Goal: Information Seeking & Learning: Learn about a topic

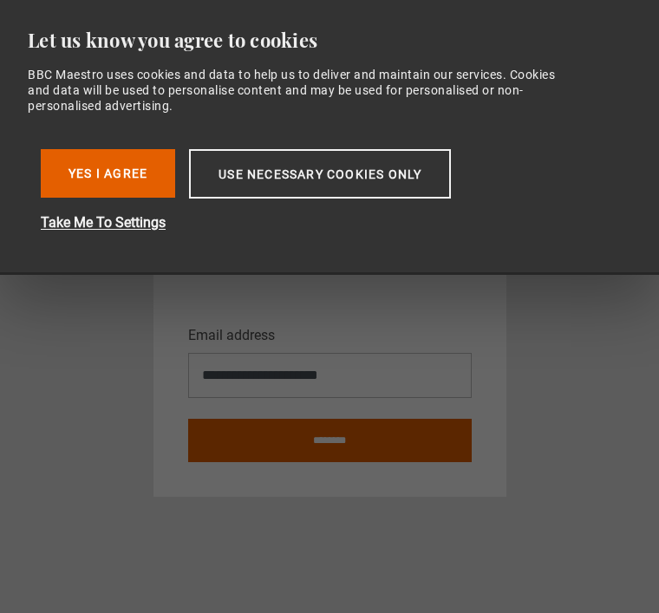
click at [107, 181] on button "Yes I Agree" at bounding box center [108, 173] width 134 height 49
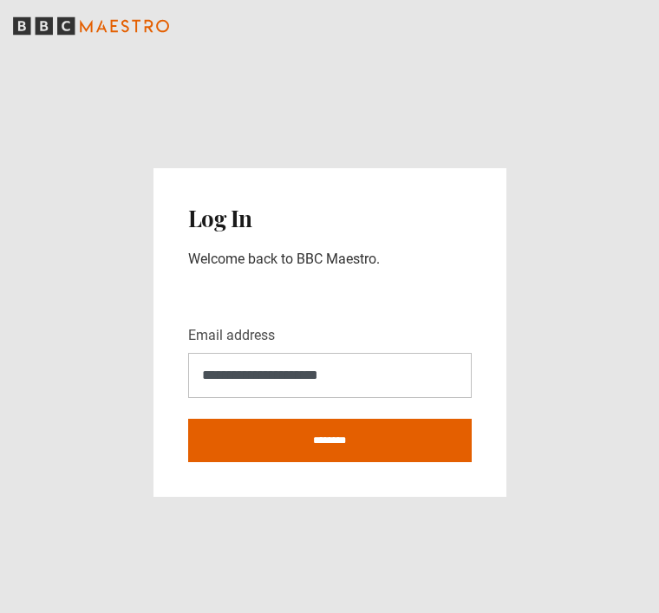
click at [402, 419] on input "********" at bounding box center [329, 440] width 283 height 43
type input "**********"
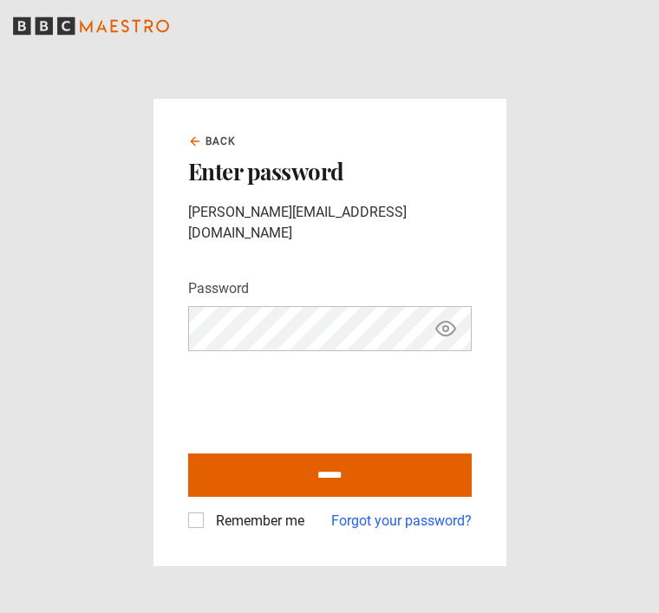
click at [209, 531] on label "Remember me" at bounding box center [256, 521] width 95 height 21
click at [404, 492] on input "******" at bounding box center [329, 474] width 283 height 43
type input "**********"
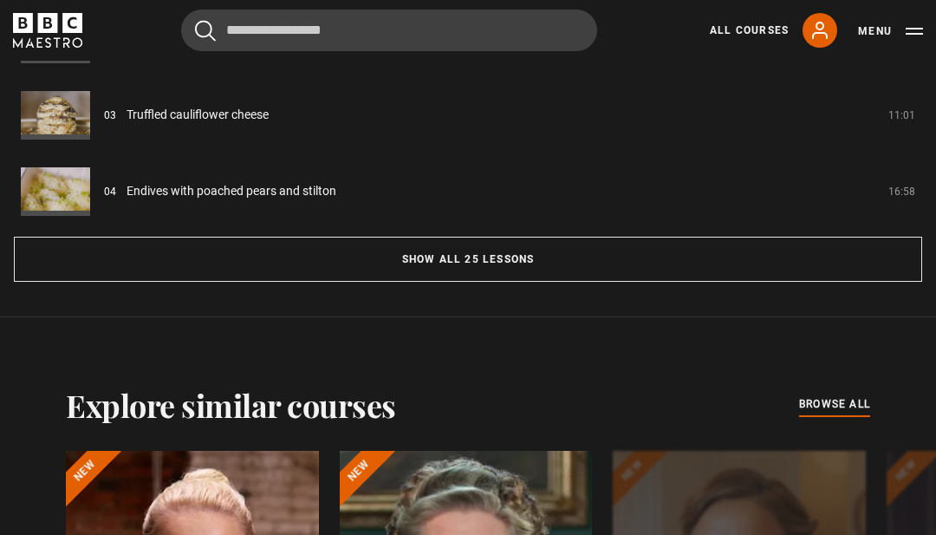
scroll to position [1618, 0]
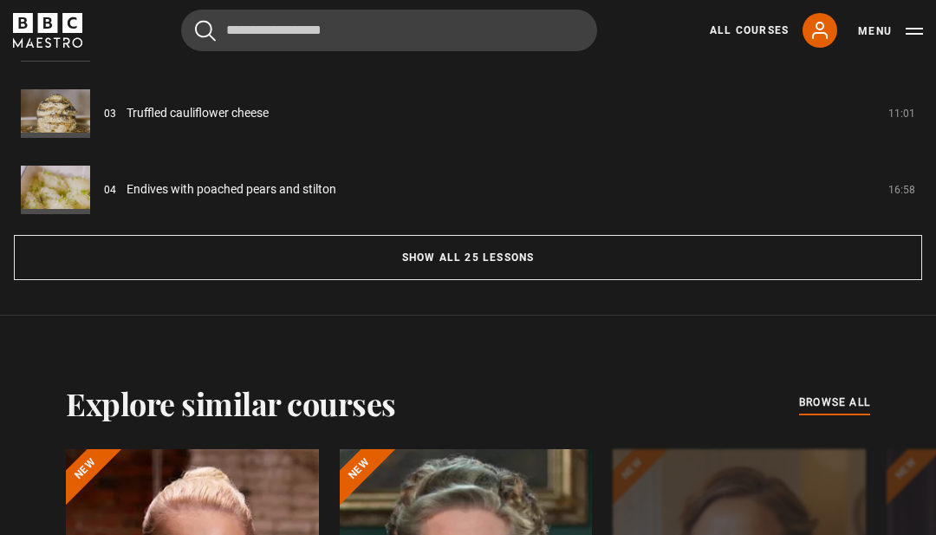
click at [528, 281] on button "Show all 25 lessons" at bounding box center [468, 258] width 909 height 45
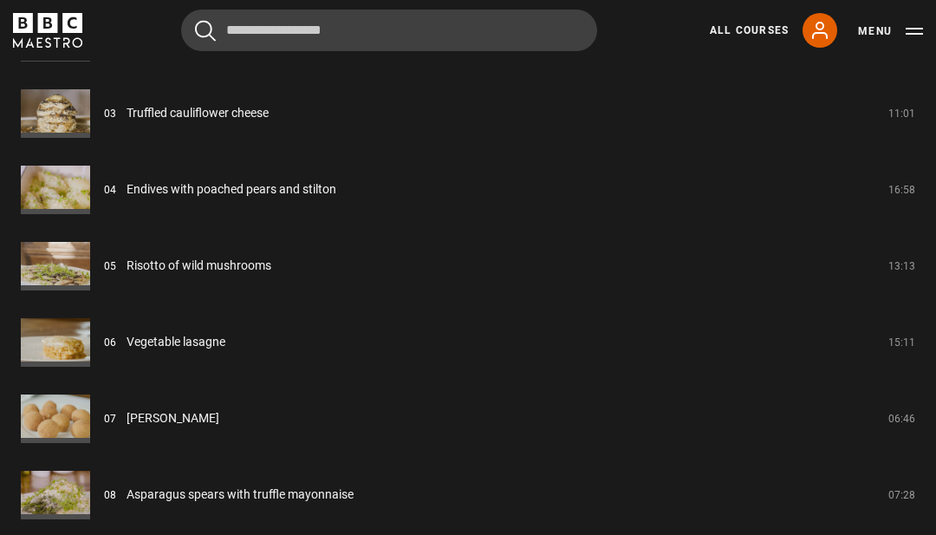
click at [160, 351] on link "Vegetable lasagne" at bounding box center [176, 342] width 99 height 18
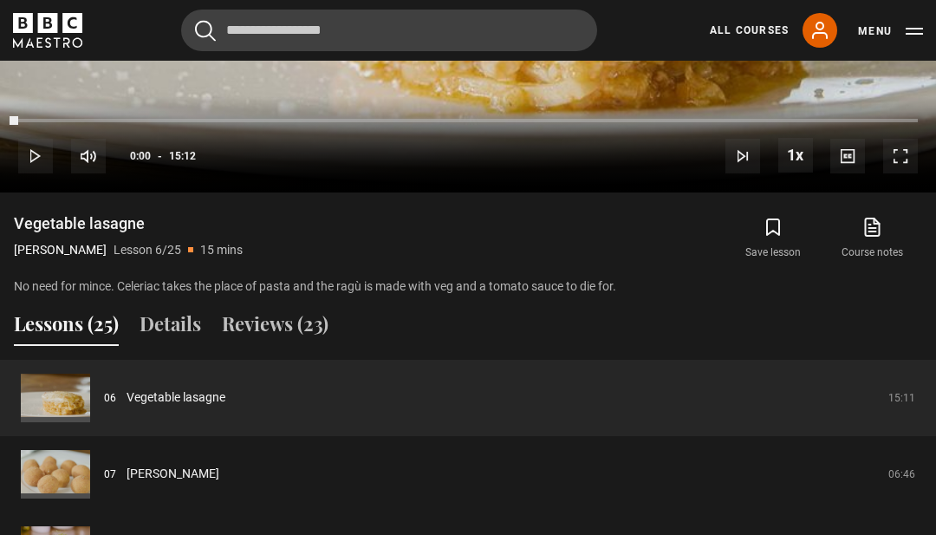
scroll to position [1106, 0]
click at [225, 406] on link "Vegetable lasagne" at bounding box center [176, 397] width 99 height 18
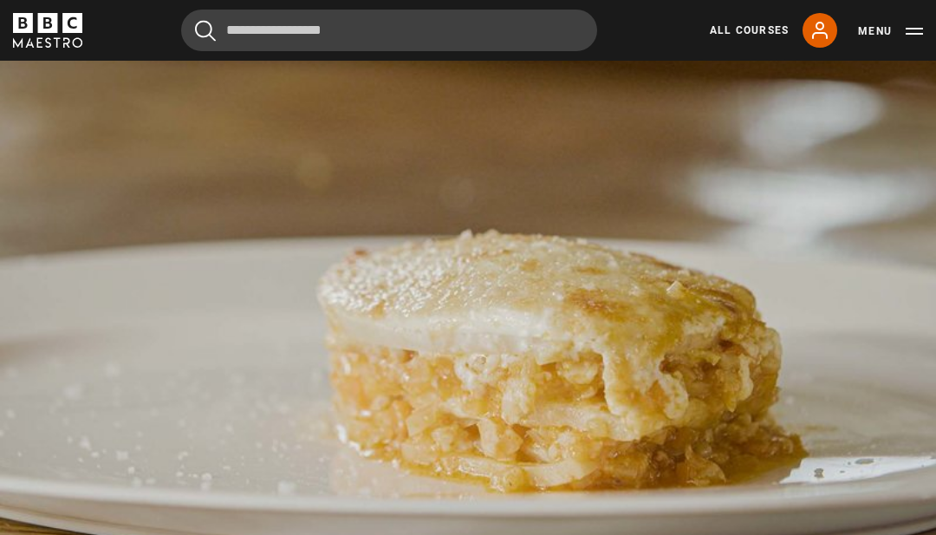
scroll to position [725, 0]
click at [934, 251] on video-js "Video Player is loading. Play Lesson Vegetable lasagne 10s Skip Back 10 seconds…" at bounding box center [468, 309] width 936 height 527
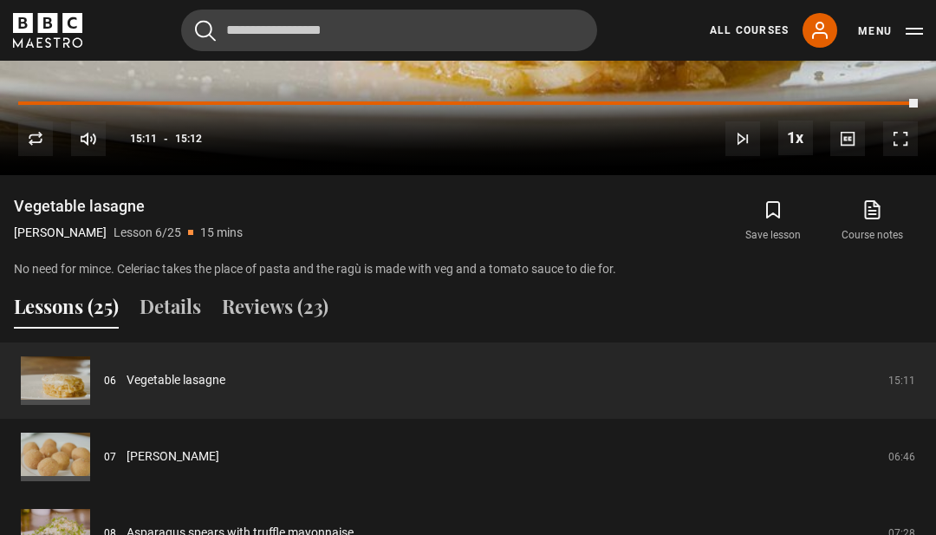
scroll to position [1202, 0]
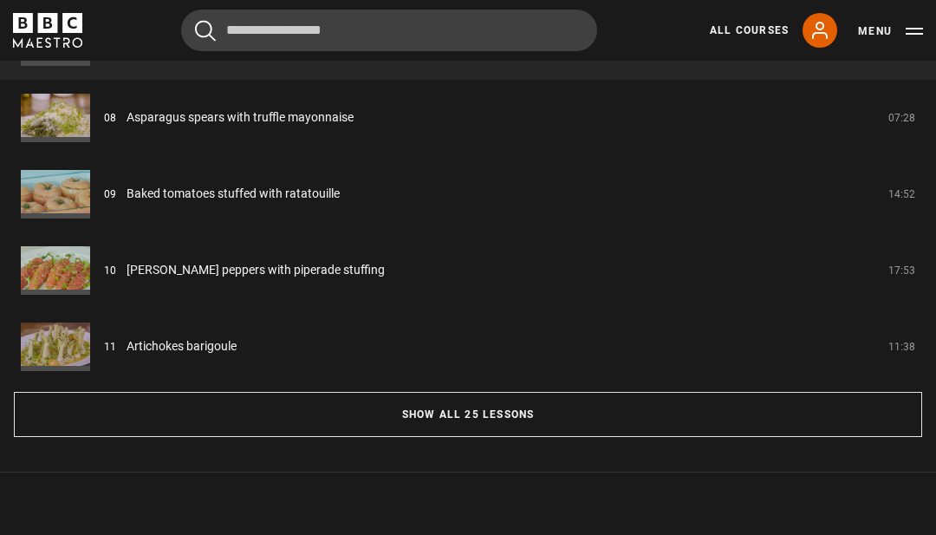
scroll to position [1464, 0]
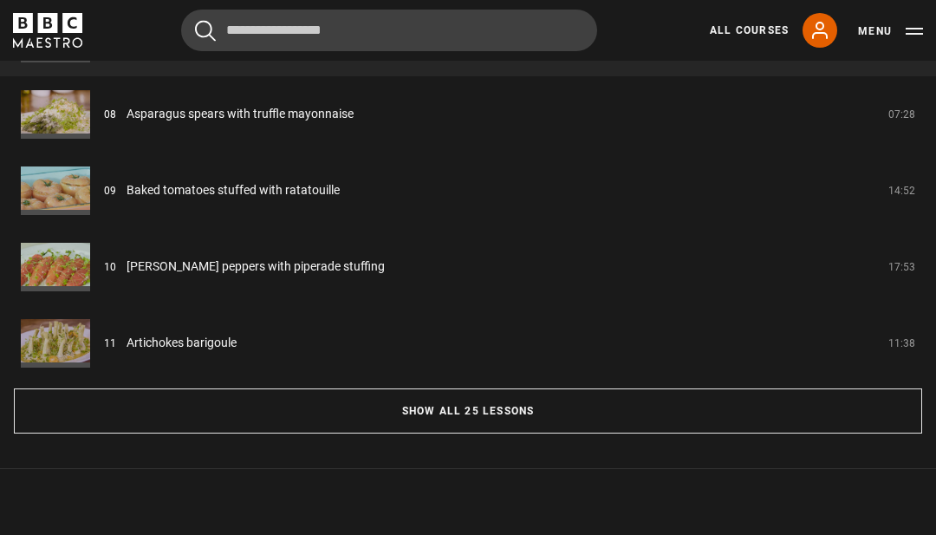
click at [561, 434] on button "Show all 25 lessons" at bounding box center [468, 411] width 909 height 45
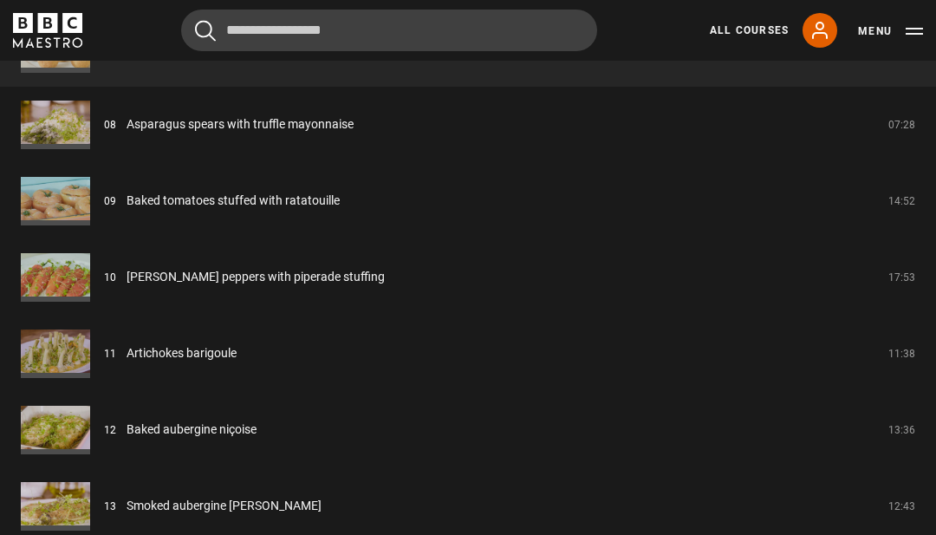
scroll to position [1988, 0]
click at [205, 516] on link "Smoked aubergine baba ganoush" at bounding box center [224, 507] width 195 height 18
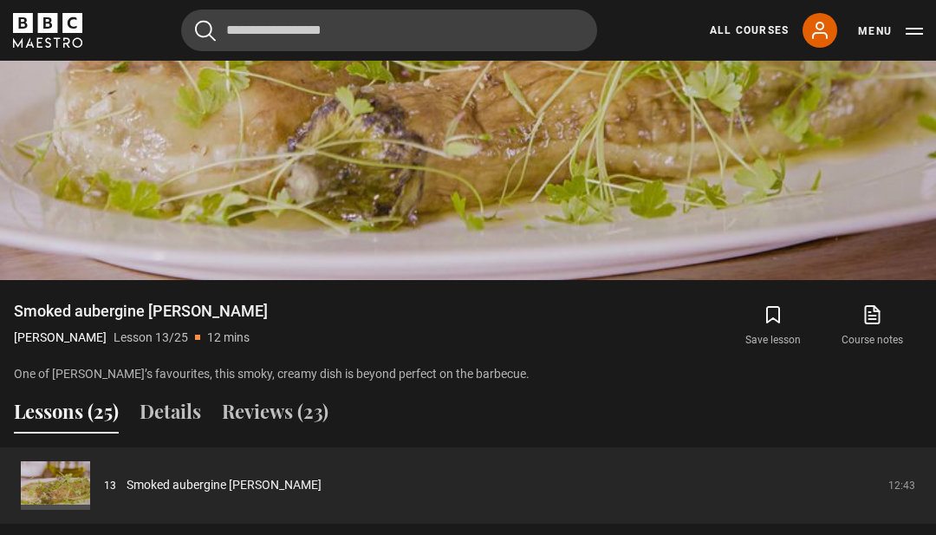
scroll to position [1019, 0]
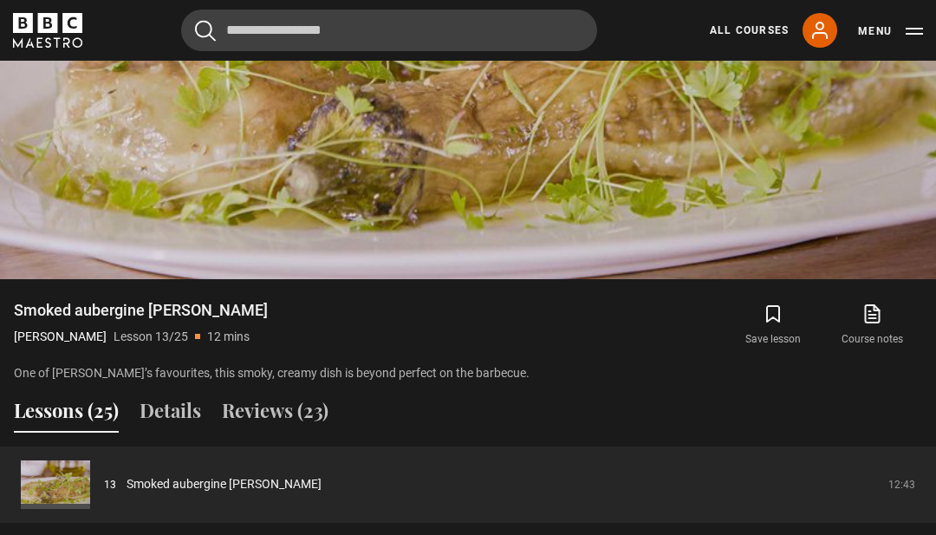
click at [289, 433] on button "Reviews (23)" at bounding box center [275, 414] width 107 height 36
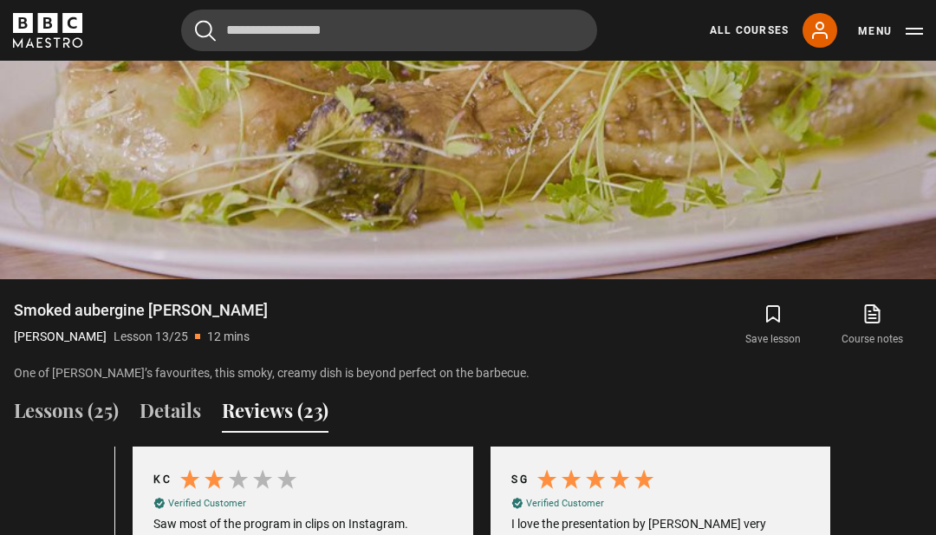
scroll to position [0, 358]
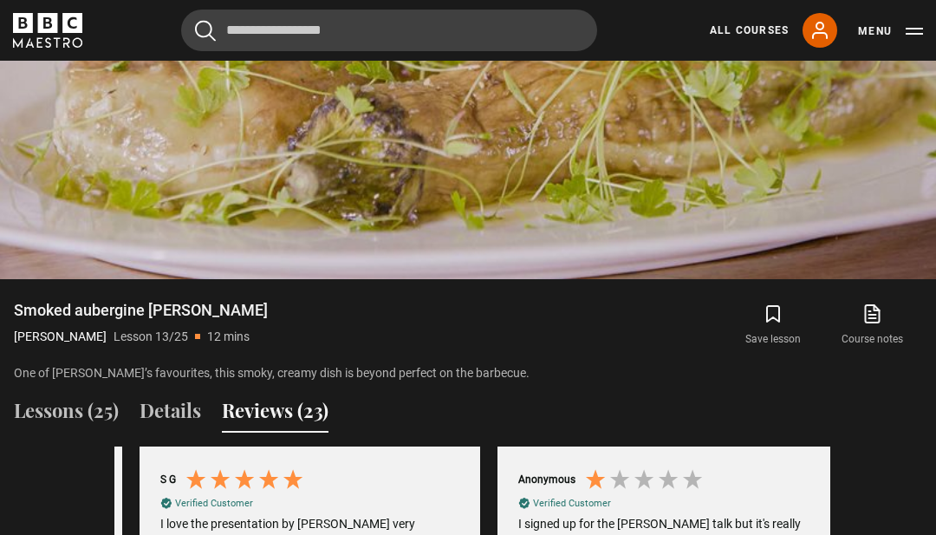
scroll to position [0, 716]
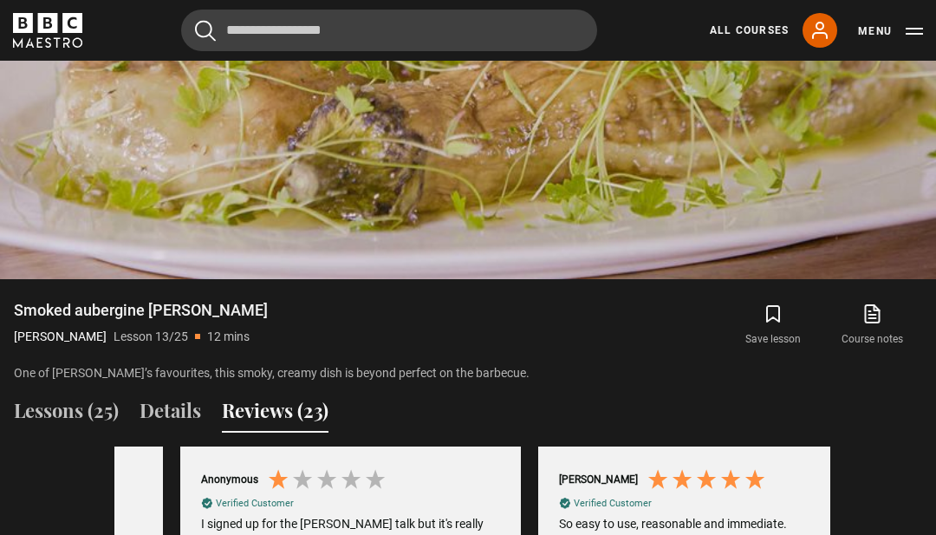
scroll to position [0, 1074]
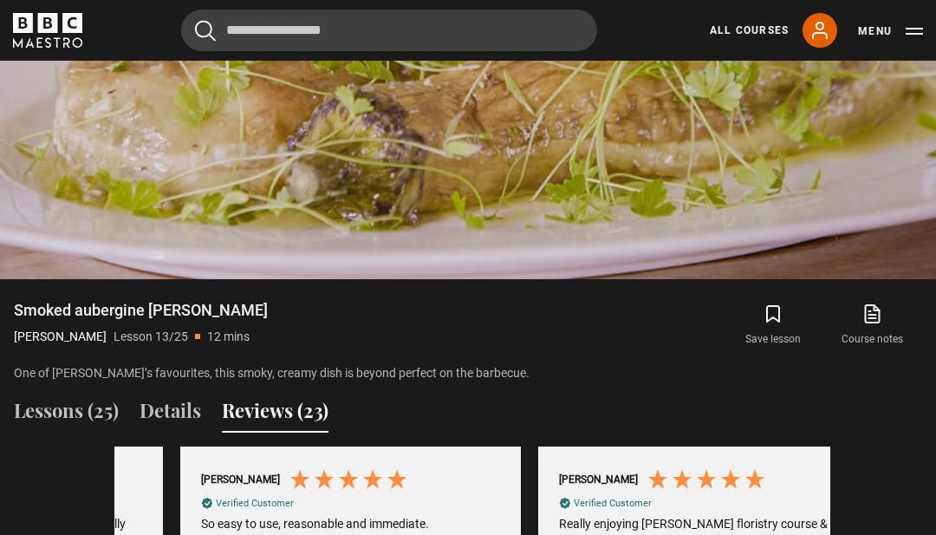
scroll to position [0, 1432]
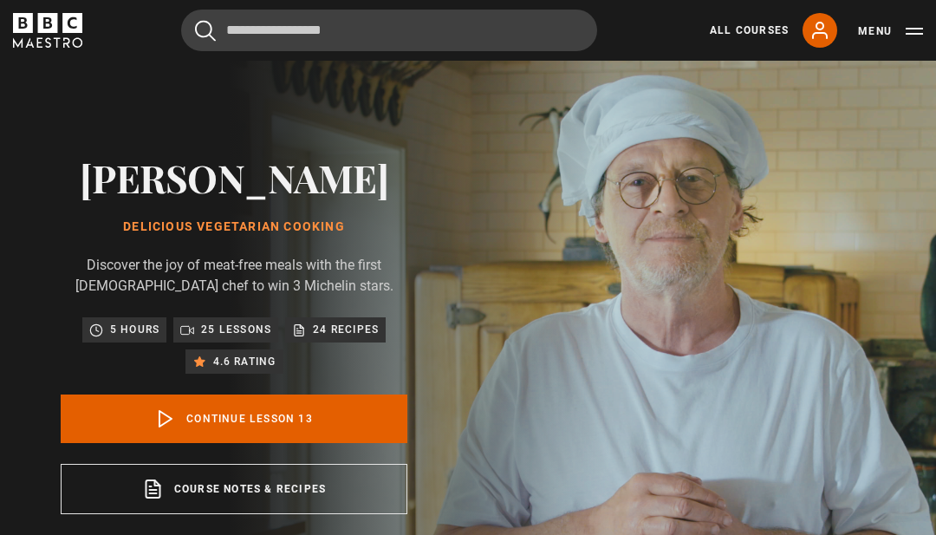
scroll to position [0, 0]
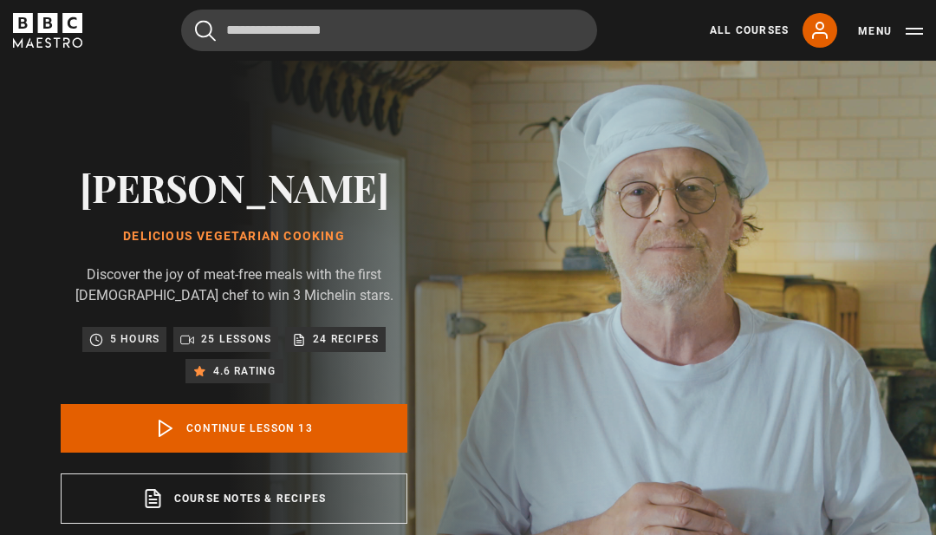
click at [818, 36] on icon at bounding box center [820, 30] width 21 height 21
click at [750, 32] on link "All Courses" at bounding box center [749, 31] width 79 height 16
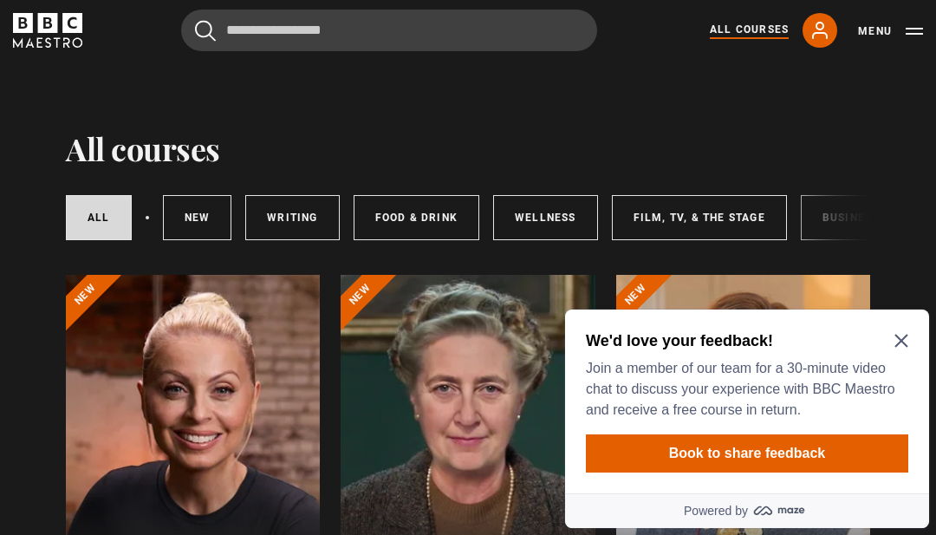
click at [896, 345] on icon "Close Maze Prompt" at bounding box center [902, 341] width 14 height 14
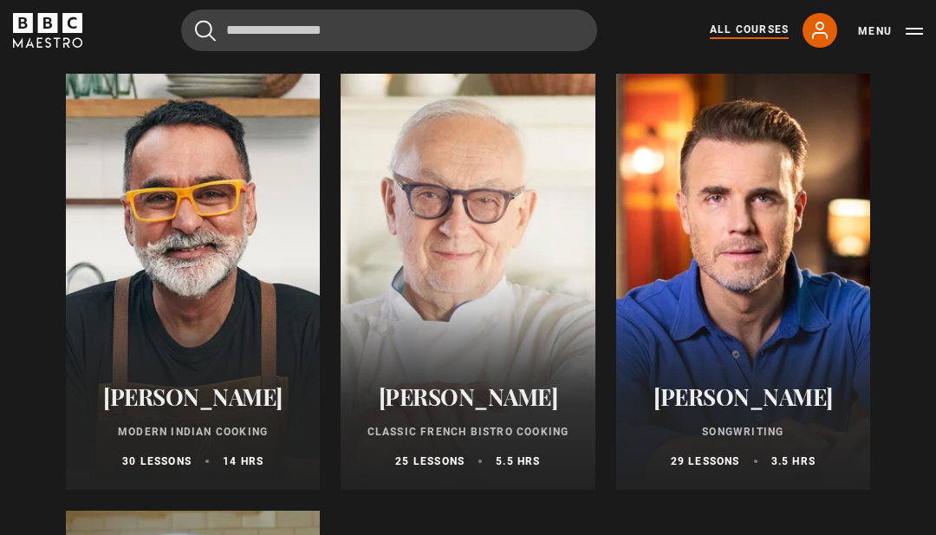
scroll to position [6320, 0]
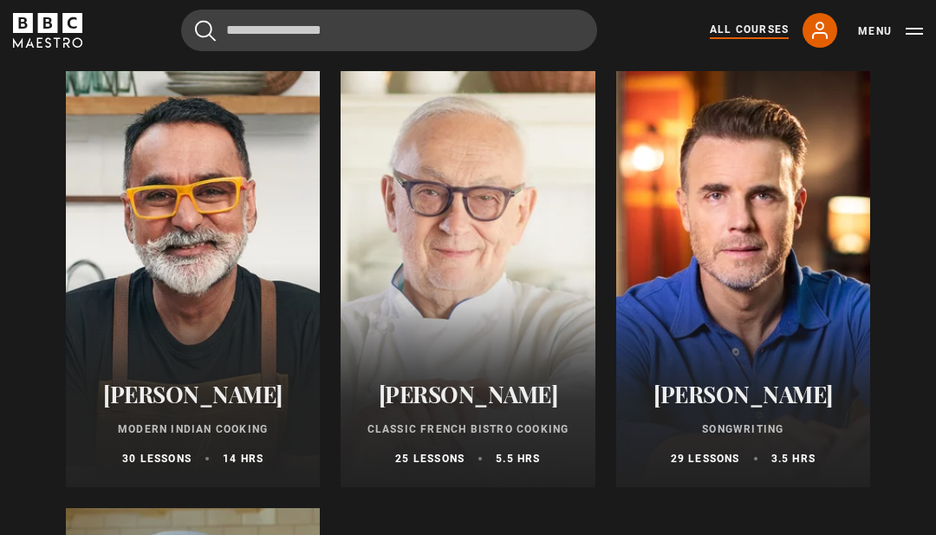
click at [196, 381] on h2 "[PERSON_NAME]" at bounding box center [193, 394] width 212 height 27
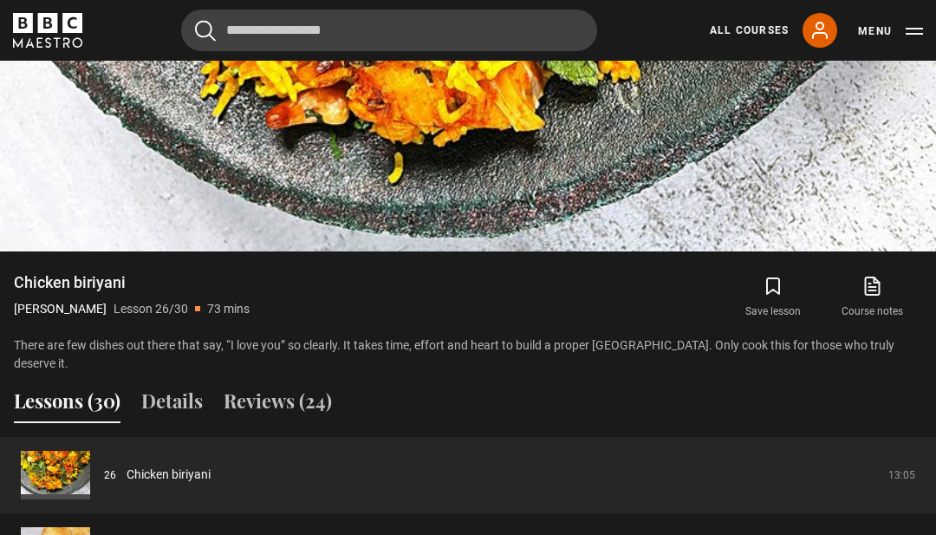
scroll to position [1044, 0]
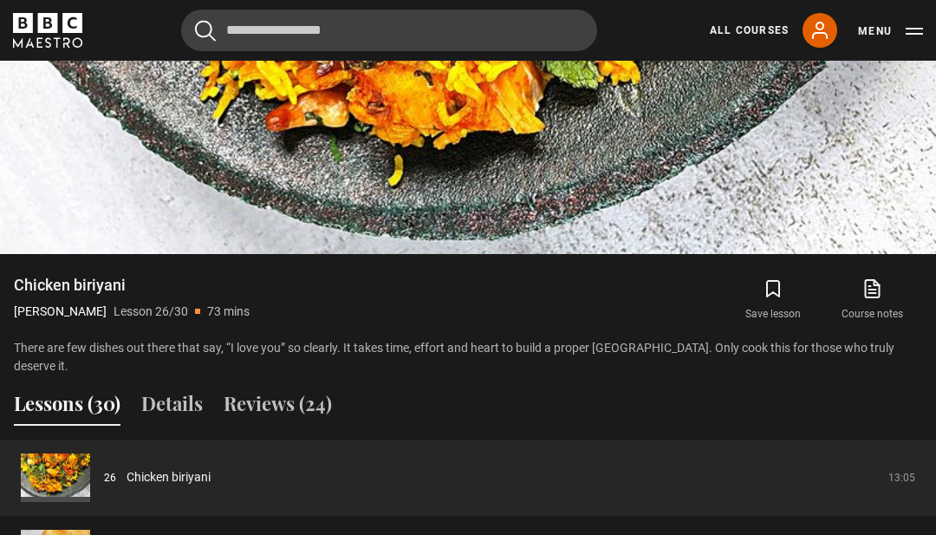
click at [71, 426] on button "Lessons (30)" at bounding box center [67, 407] width 107 height 36
click at [74, 426] on button "Lessons (30)" at bounding box center [67, 407] width 107 height 36
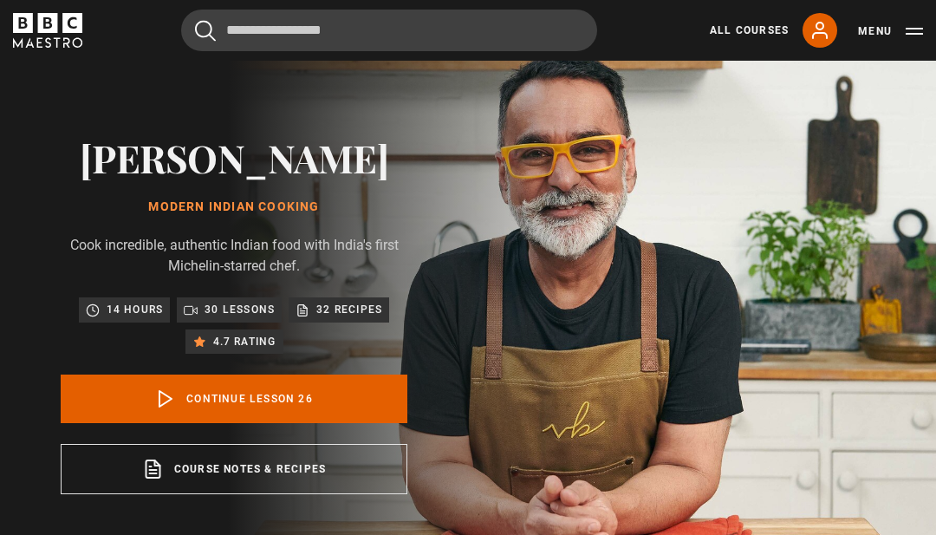
scroll to position [25, 0]
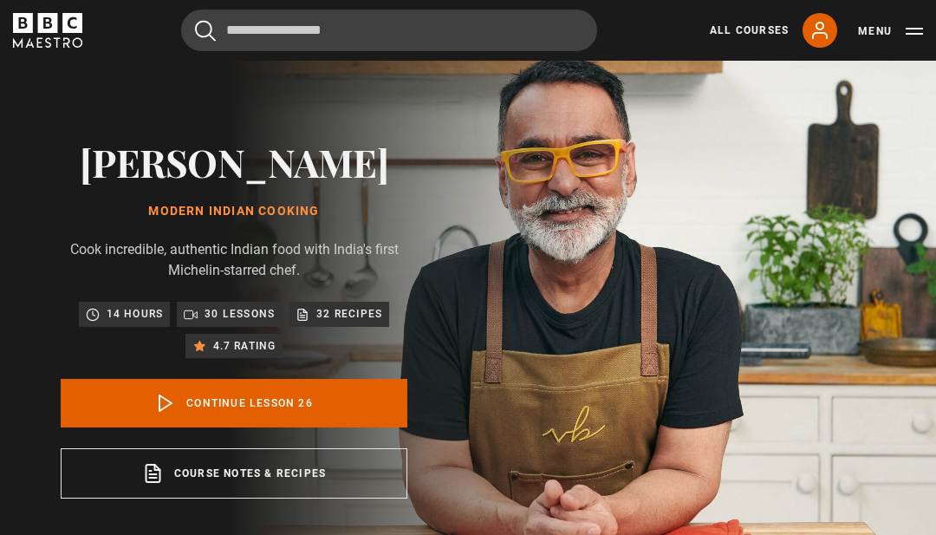
click at [347, 323] on p "32 Recipes" at bounding box center [349, 313] width 66 height 17
click at [349, 323] on p "32 Recipes" at bounding box center [349, 313] width 66 height 17
click at [343, 323] on p "32 Recipes" at bounding box center [349, 313] width 66 height 17
click at [269, 488] on link "Course notes & Recipes opens in a new tab" at bounding box center [234, 473] width 347 height 50
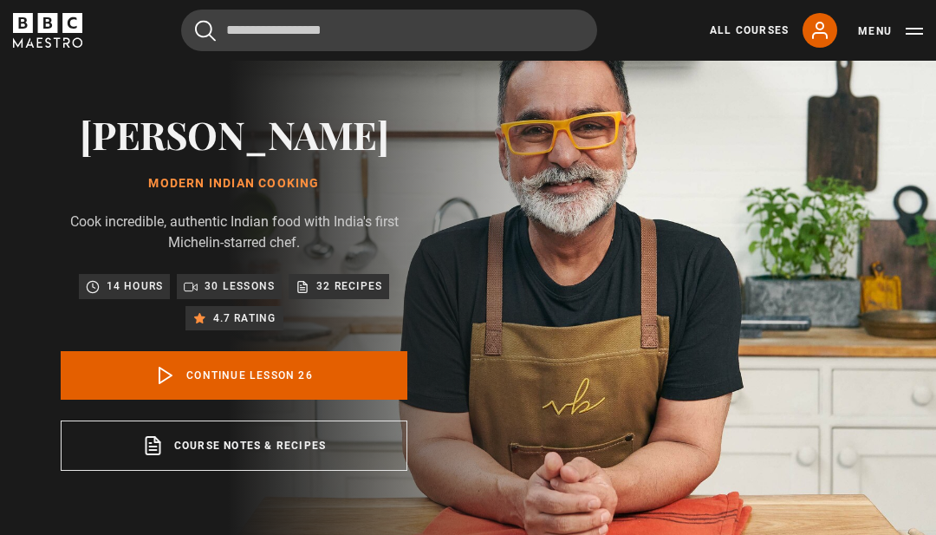
click at [349, 295] on p "32 Recipes" at bounding box center [349, 285] width 66 height 17
click at [353, 326] on div "14 hours 30 lessons 32 Recipes 4.7 rating" at bounding box center [233, 302] width 329 height 56
click at [359, 295] on p "32 Recipes" at bounding box center [349, 285] width 66 height 17
click at [356, 295] on p "32 Recipes" at bounding box center [349, 285] width 66 height 17
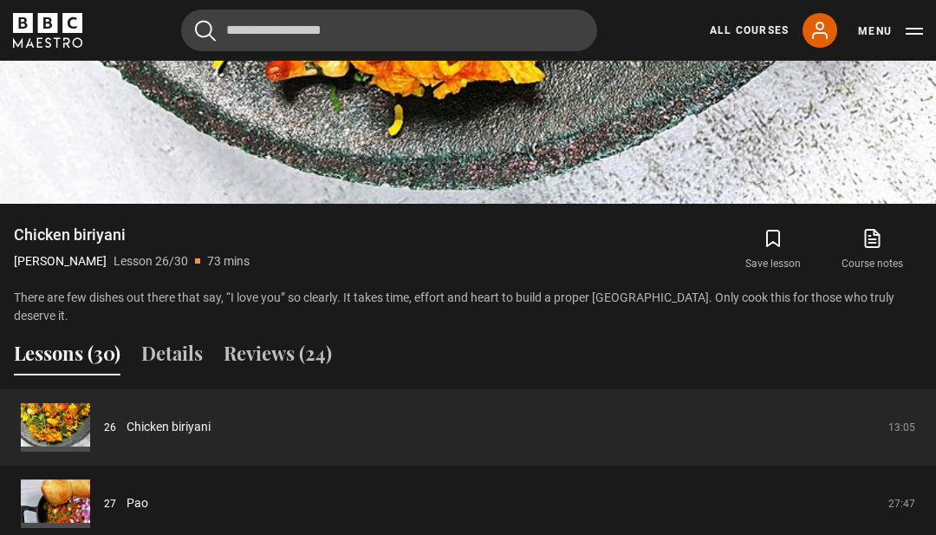
scroll to position [1096, 0]
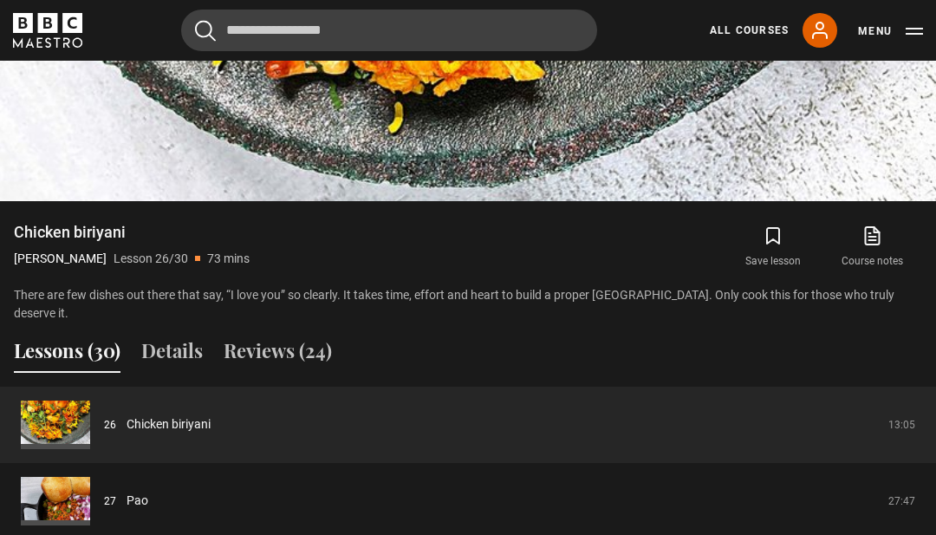
click at [201, 434] on link "Chicken biriyani" at bounding box center [169, 425] width 84 height 18
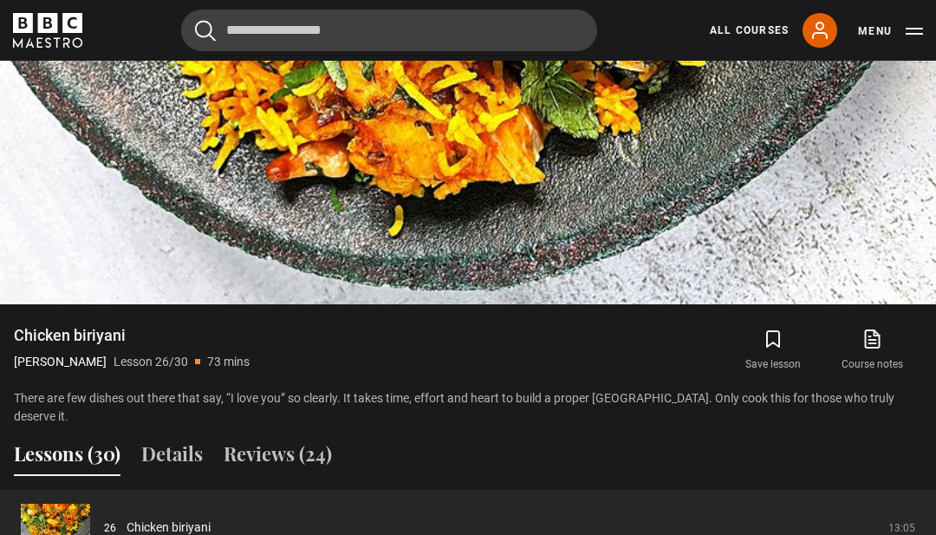
scroll to position [994, 0]
click at [863, 349] on icon at bounding box center [873, 339] width 22 height 21
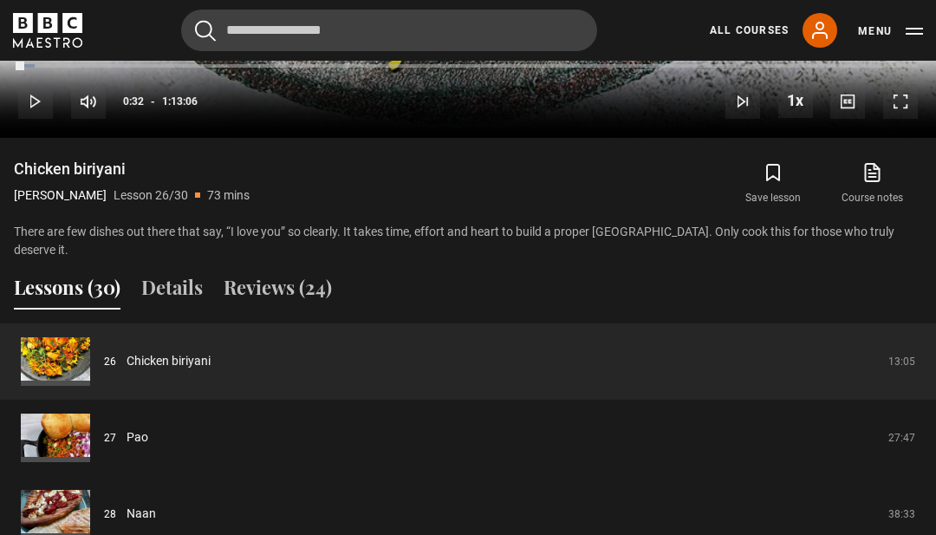
scroll to position [1176, 0]
